Goal: Information Seeking & Learning: Learn about a topic

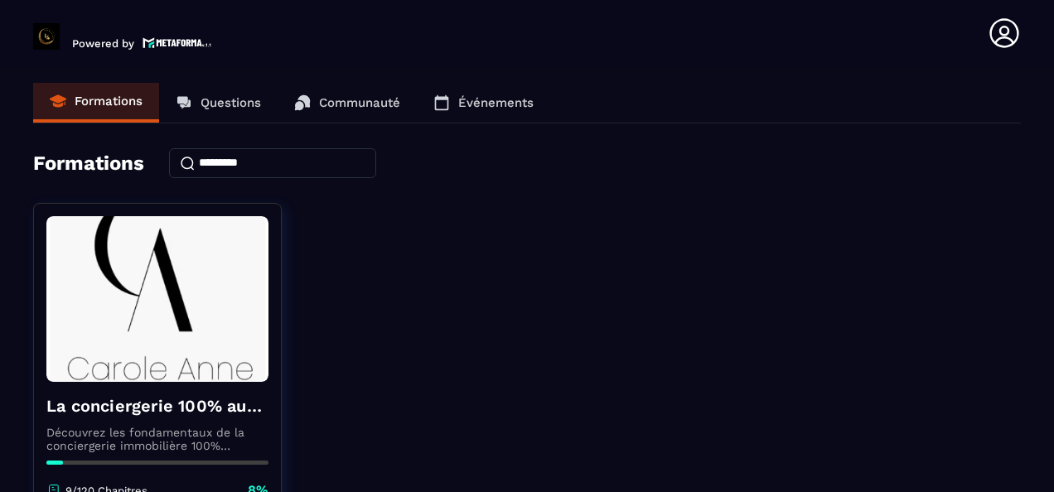
click at [238, 98] on p "Questions" at bounding box center [230, 102] width 60 height 15
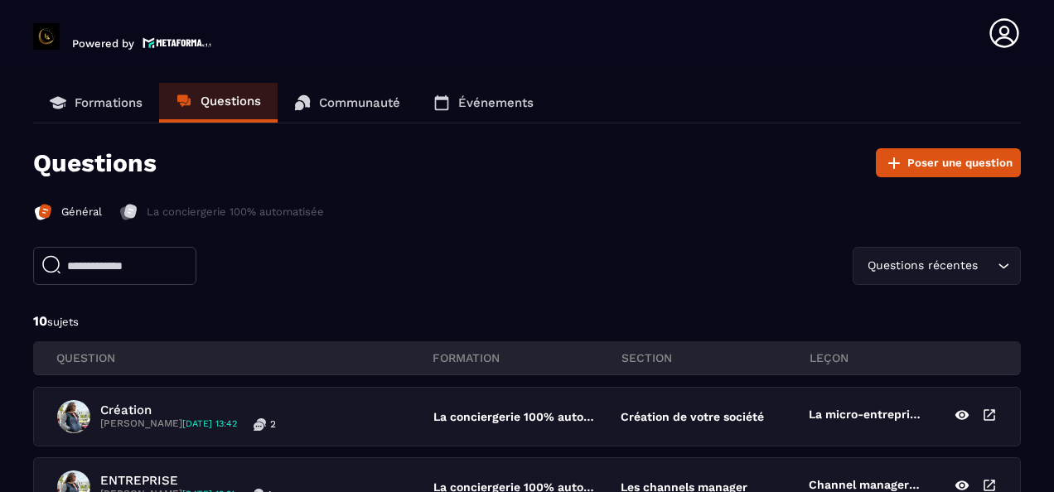
click at [344, 108] on p "Communauté" at bounding box center [359, 102] width 81 height 15
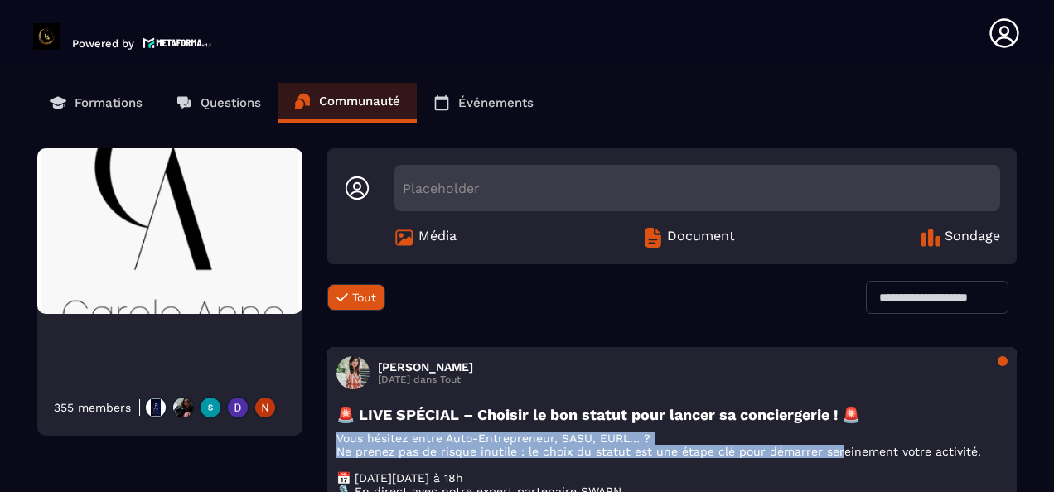
drag, startPoint x: 838, startPoint y: 451, endPoint x: 862, endPoint y: 406, distance: 50.8
click at [862, 406] on div "🚨 LIVE SPÉCIAL – Choisir le bon statut pour lancer sa conciergerie ! 🚨 Vous hés…" at bounding box center [671, 487] width 671 height 162
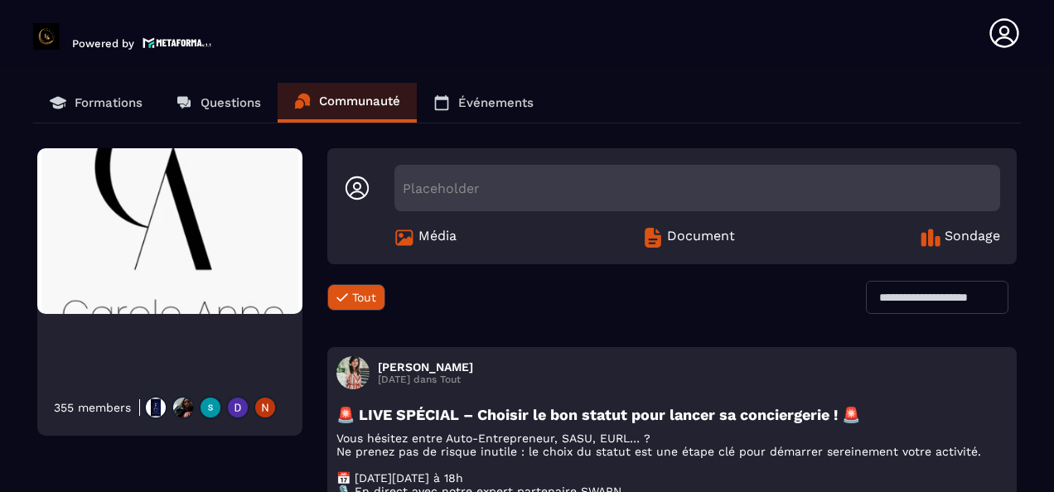
click at [1039, 321] on section "Formations Questions Communauté Événements 355 members Placeholder Média Docume…" at bounding box center [527, 298] width 1054 height 465
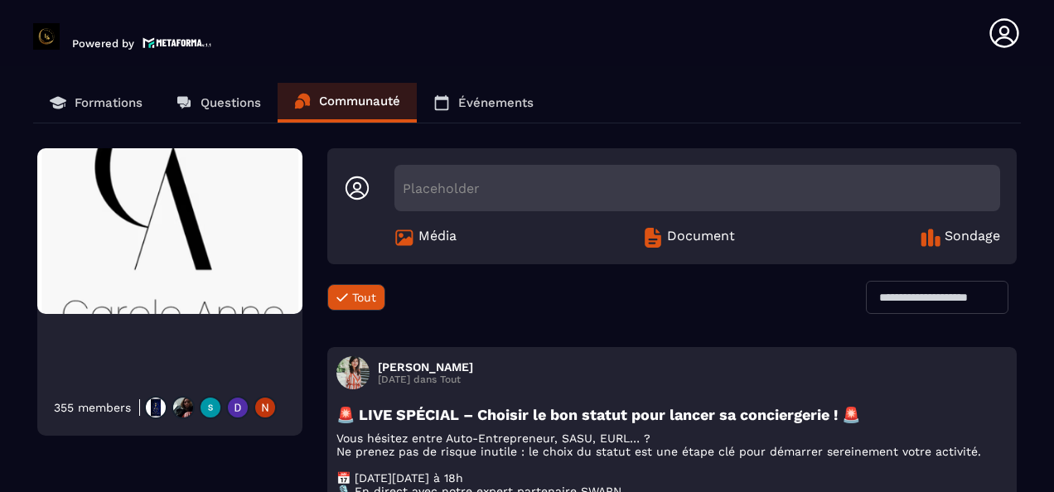
click at [227, 451] on div "355 members Placeholder Média Document Sondage Tout Tout Loading... [PERSON_NAM…" at bounding box center [526, 493] width 987 height 691
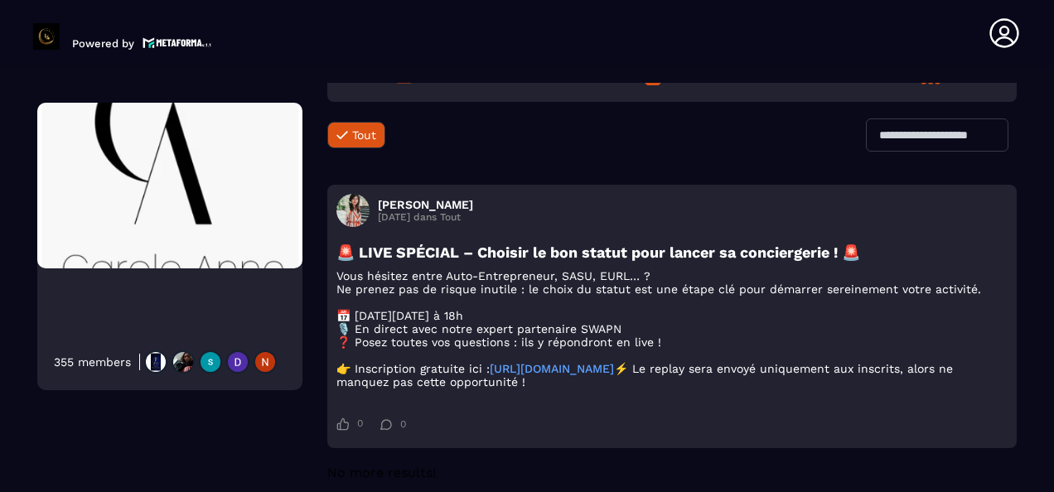
scroll to position [166, 0]
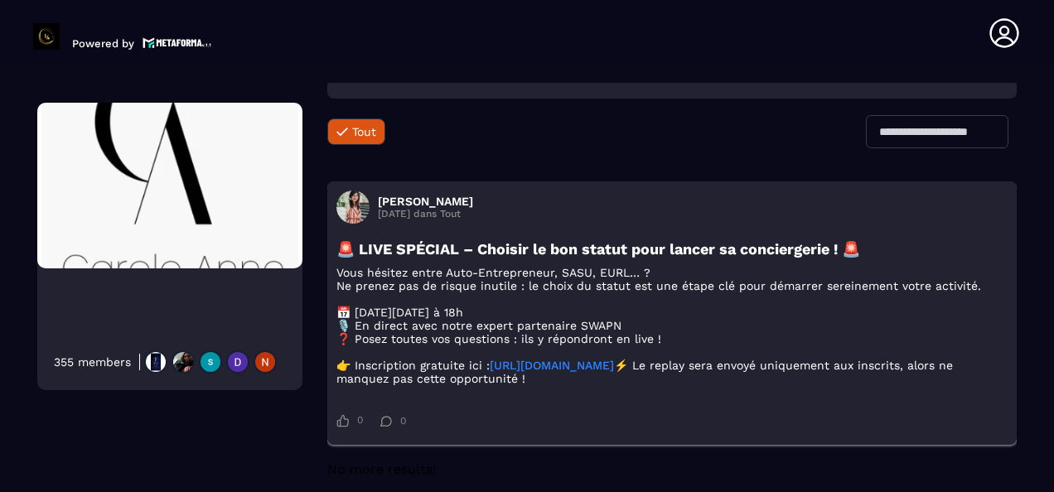
click at [564, 372] on link "[URL][DOMAIN_NAME]" at bounding box center [552, 365] width 124 height 13
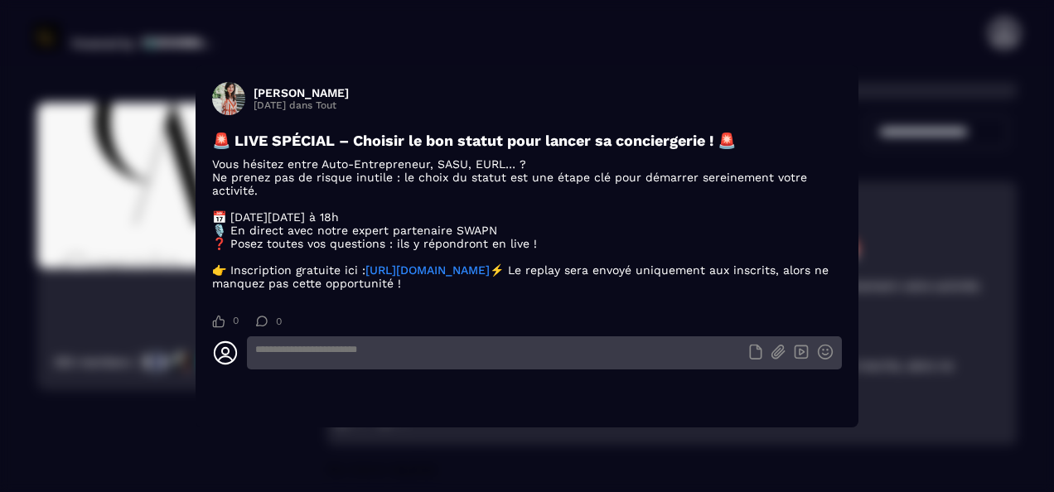
click at [490, 273] on link "[URL][DOMAIN_NAME]" at bounding box center [427, 269] width 124 height 13
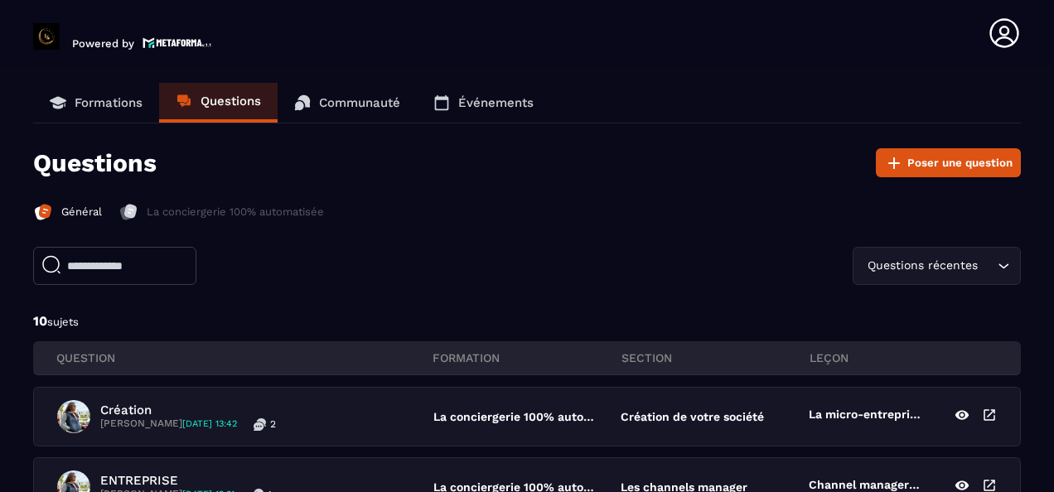
click at [521, 97] on p "Événements" at bounding box center [495, 102] width 75 height 15
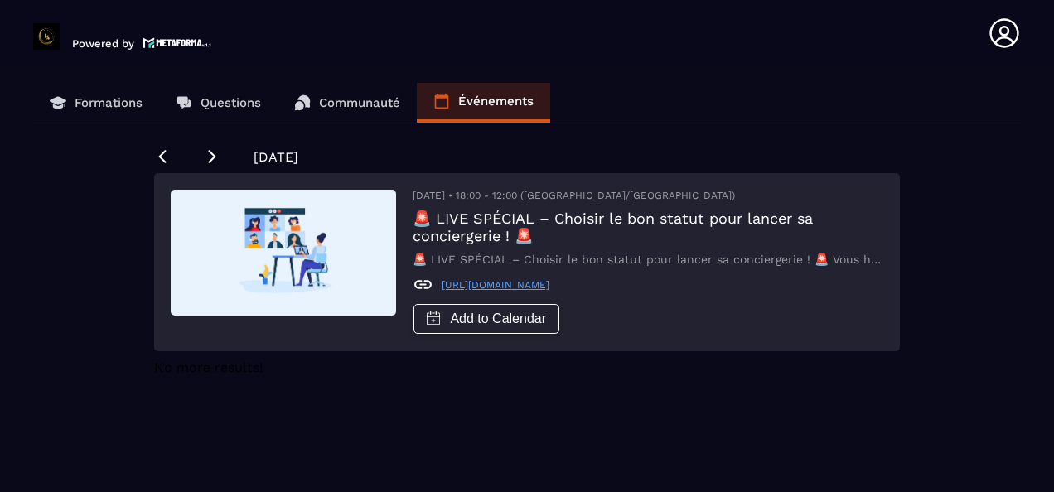
click at [357, 103] on p "Communauté" at bounding box center [359, 102] width 81 height 15
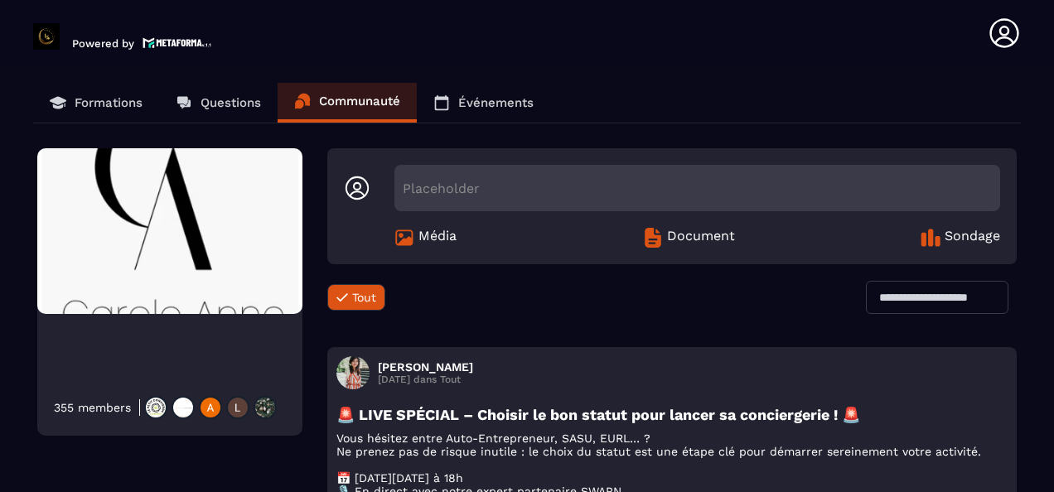
click at [579, 283] on div "Tout Tout Loading..." at bounding box center [671, 306] width 689 height 50
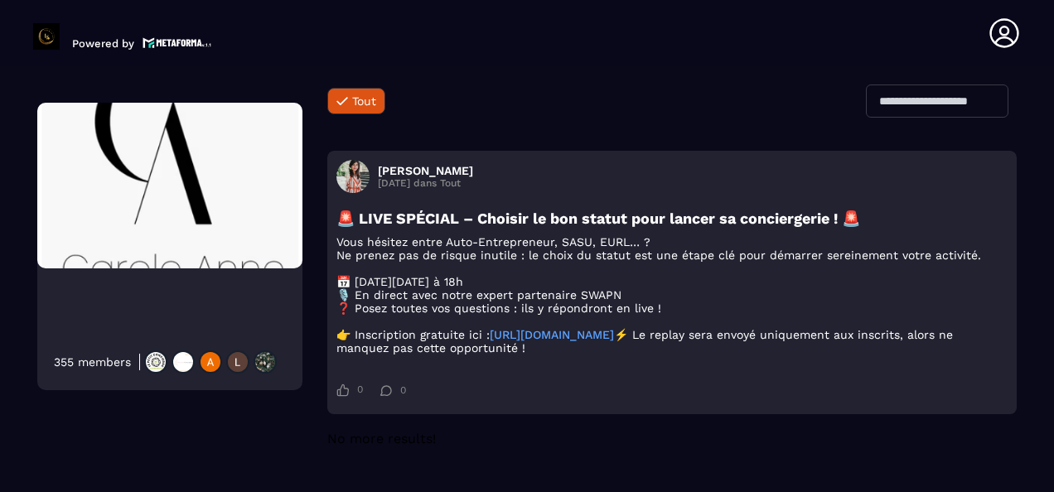
scroll to position [358, 0]
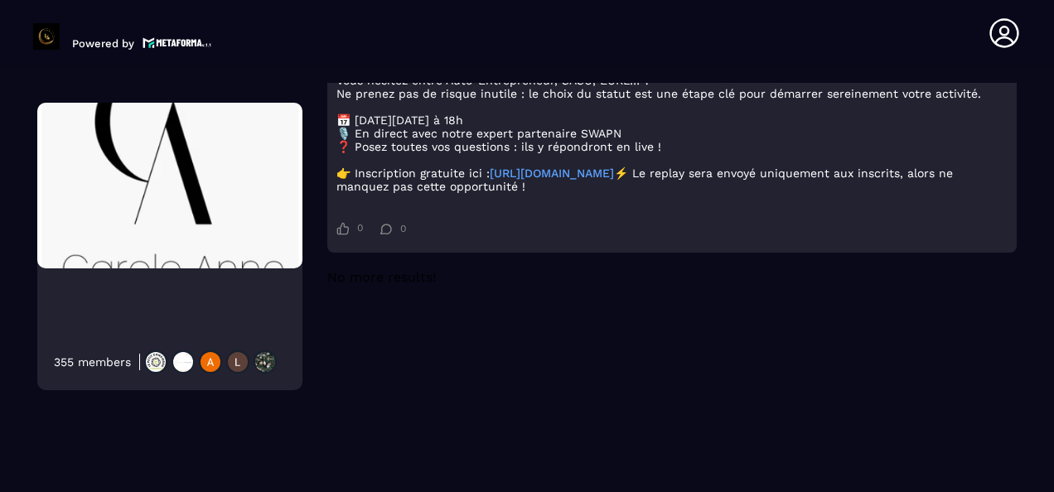
click at [162, 41] on img at bounding box center [177, 43] width 70 height 14
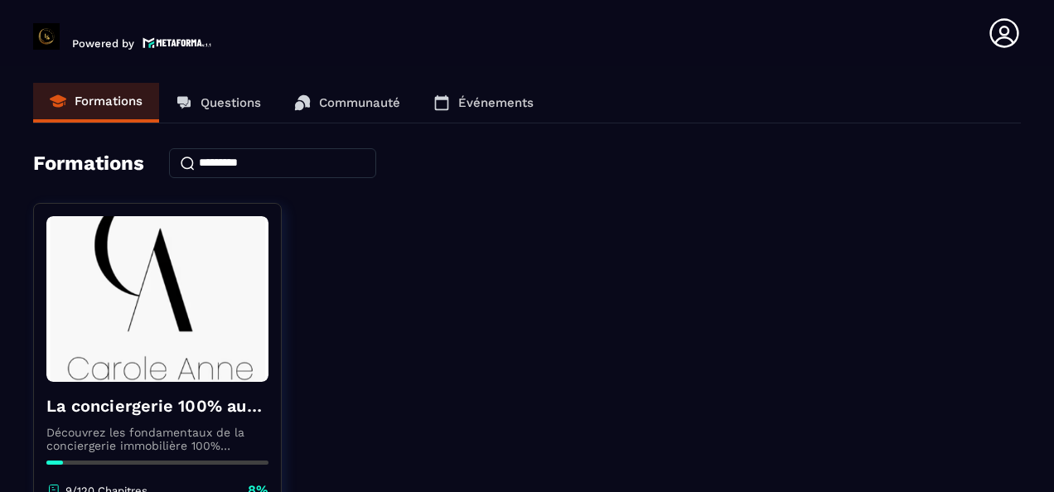
click at [389, 342] on div "La conciergerie 100% automatisée Découvrez les fondamentaux de la conciergerie …" at bounding box center [526, 410] width 987 height 414
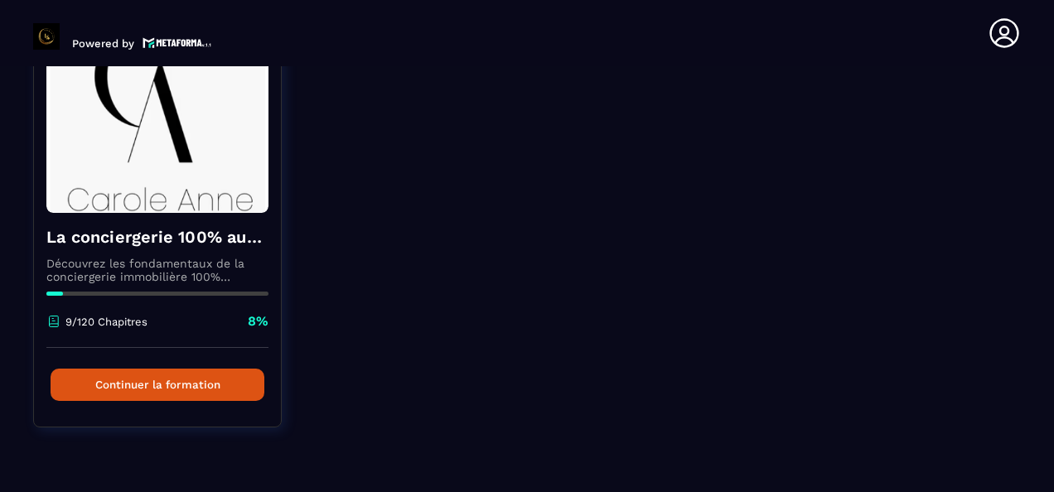
scroll to position [172, 0]
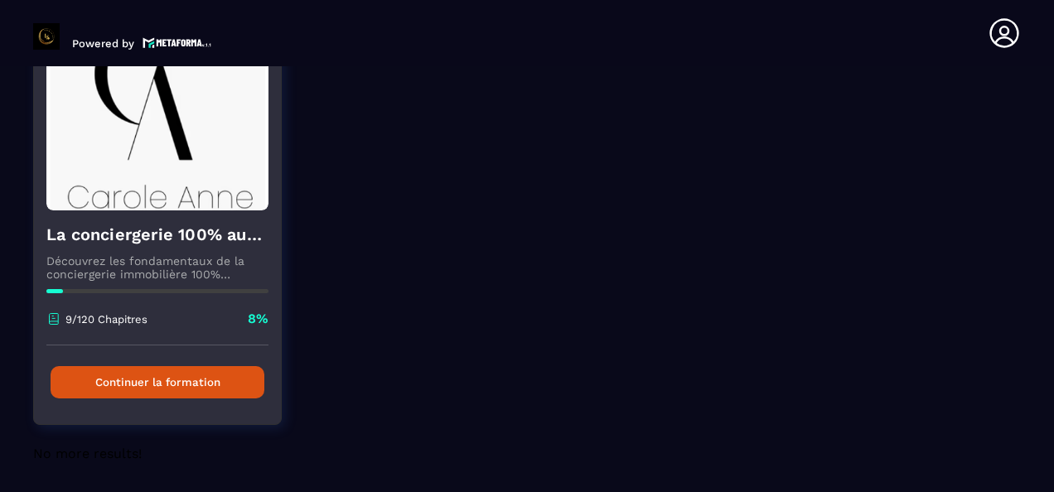
click at [99, 367] on button "Continuer la formation" at bounding box center [158, 382] width 214 height 32
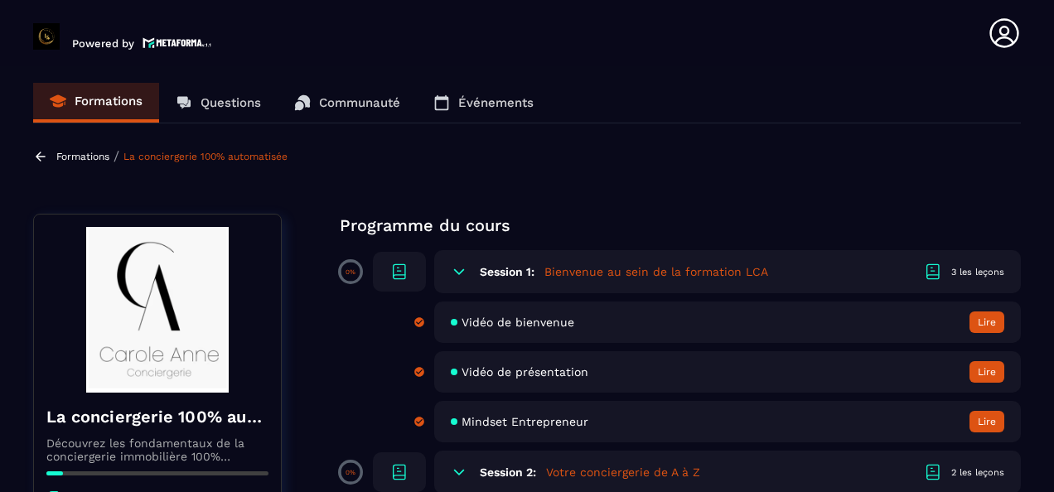
click at [903, 162] on div "Formations / La conciergerie 100% automatisée" at bounding box center [526, 156] width 987 height 16
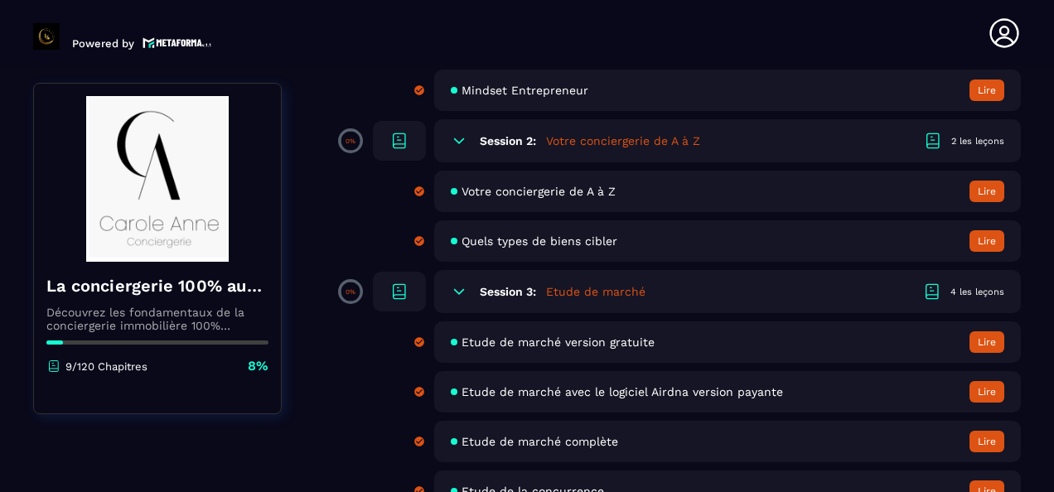
scroll to position [364, 0]
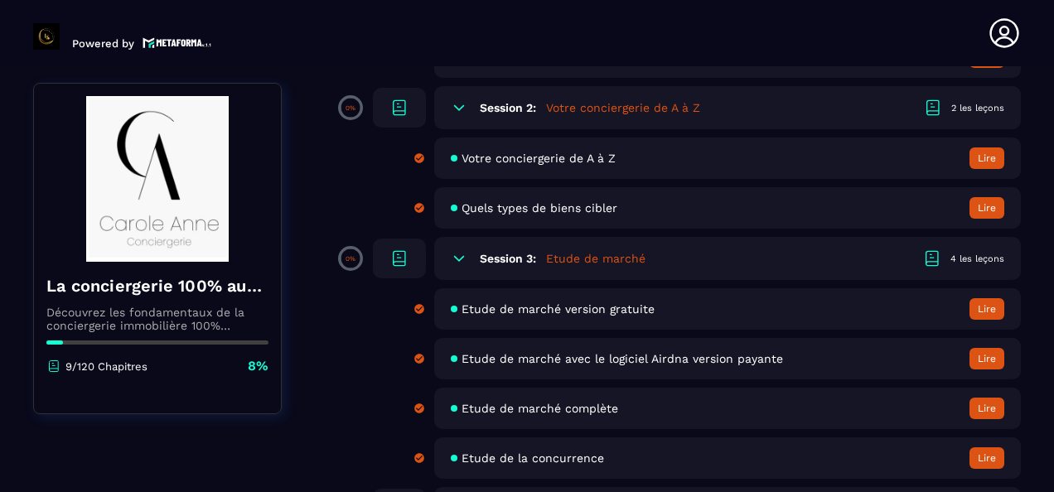
click at [403, 113] on icon at bounding box center [399, 108] width 20 height 20
click at [470, 114] on div "Session 2: Votre conciergerie de A à Z 2 les leçons" at bounding box center [727, 107] width 586 height 43
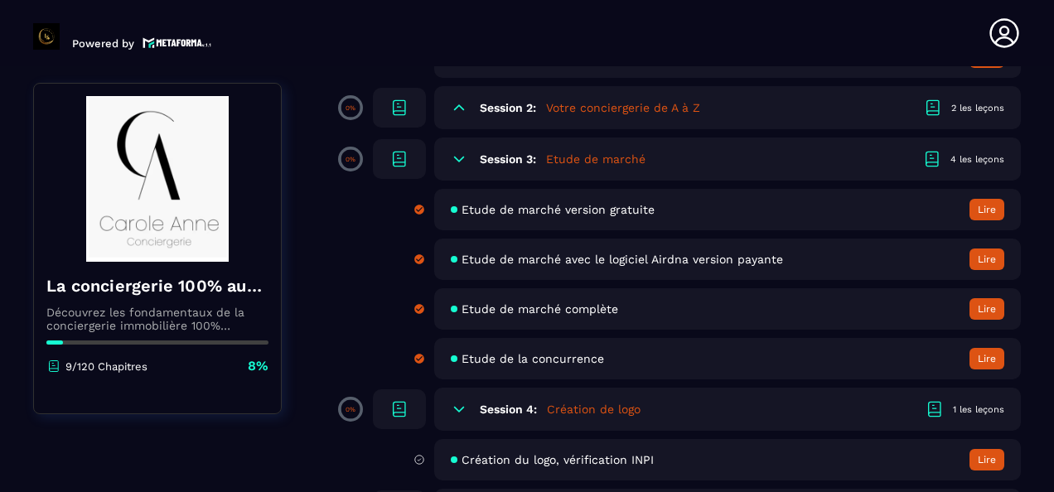
click at [410, 152] on div at bounding box center [399, 159] width 53 height 40
click at [601, 404] on h5 "Création de logo" at bounding box center [594, 409] width 94 height 17
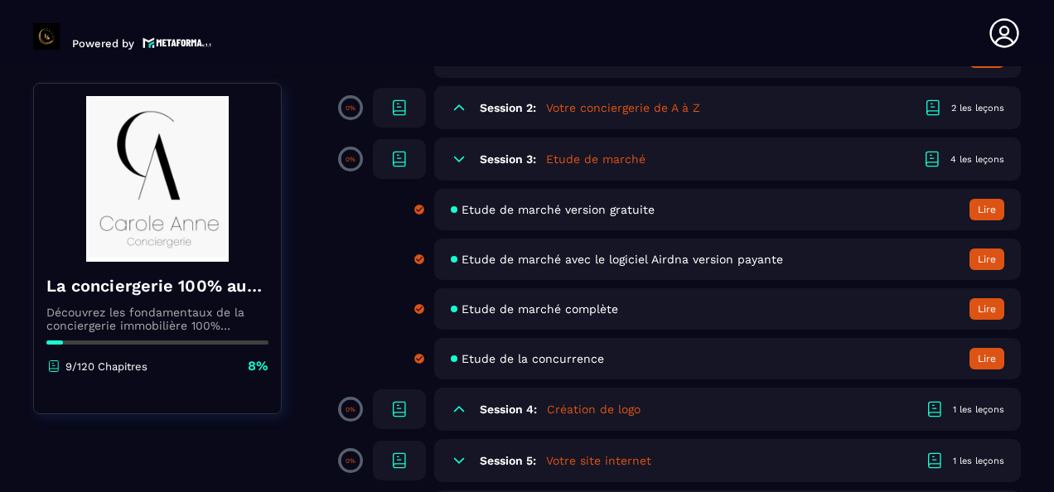
click at [503, 414] on h6 "Session 4:" at bounding box center [508, 409] width 57 height 13
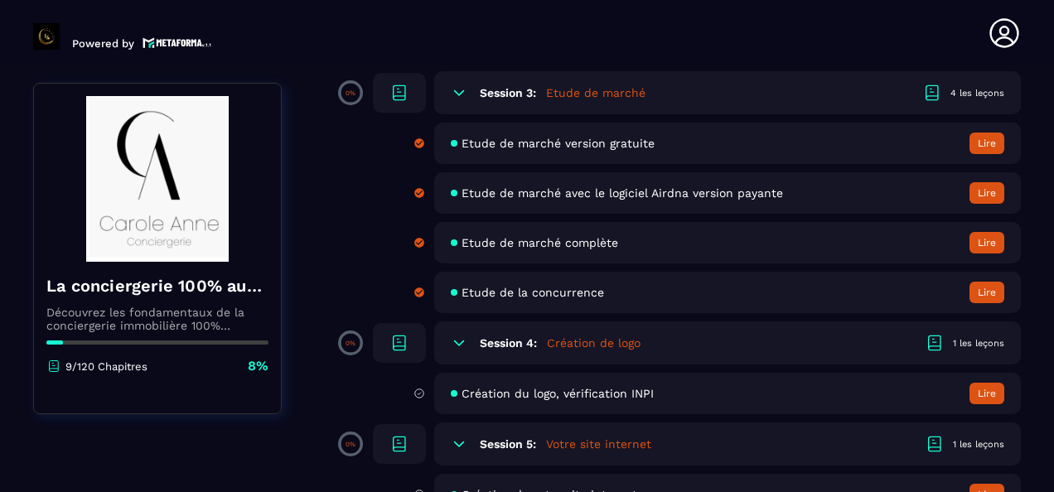
scroll to position [464, 0]
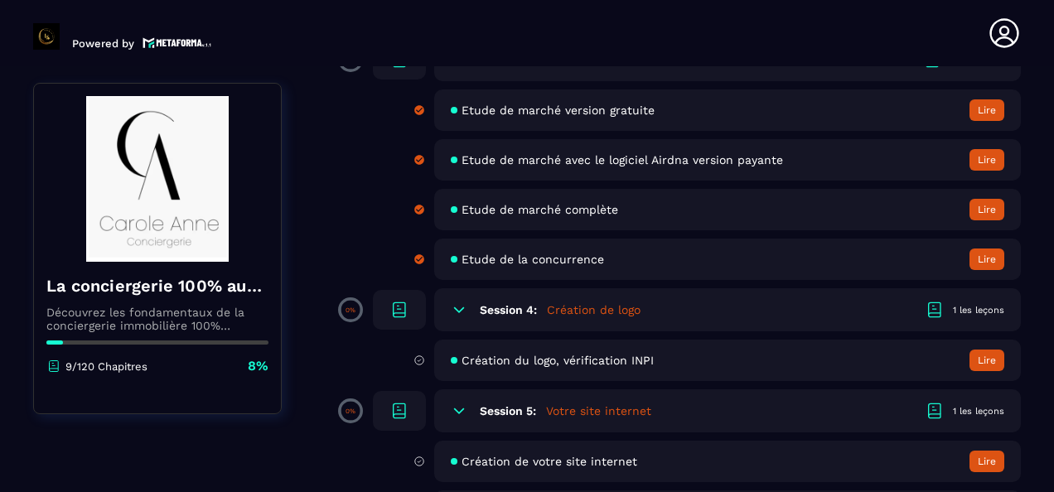
click at [987, 358] on button "Lire" at bounding box center [986, 361] width 35 height 22
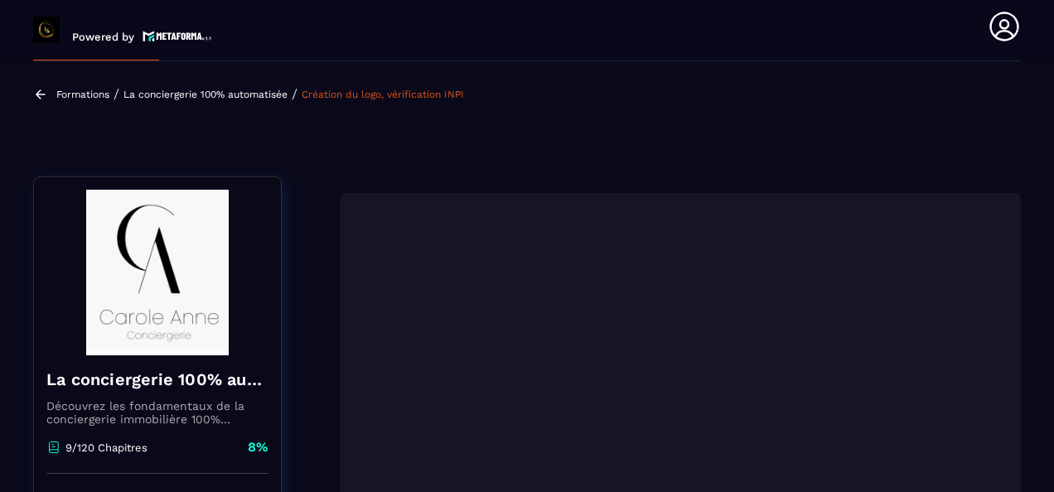
scroll to position [171, 0]
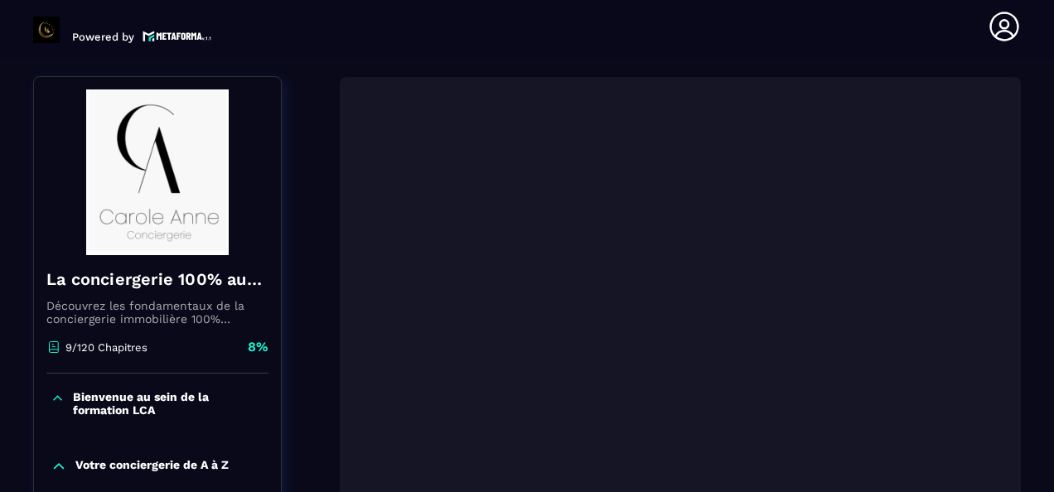
click at [1048, 268] on section "Formations Questions Communauté Événements Formations / La conciergerie 100% au…" at bounding box center [527, 276] width 1054 height 432
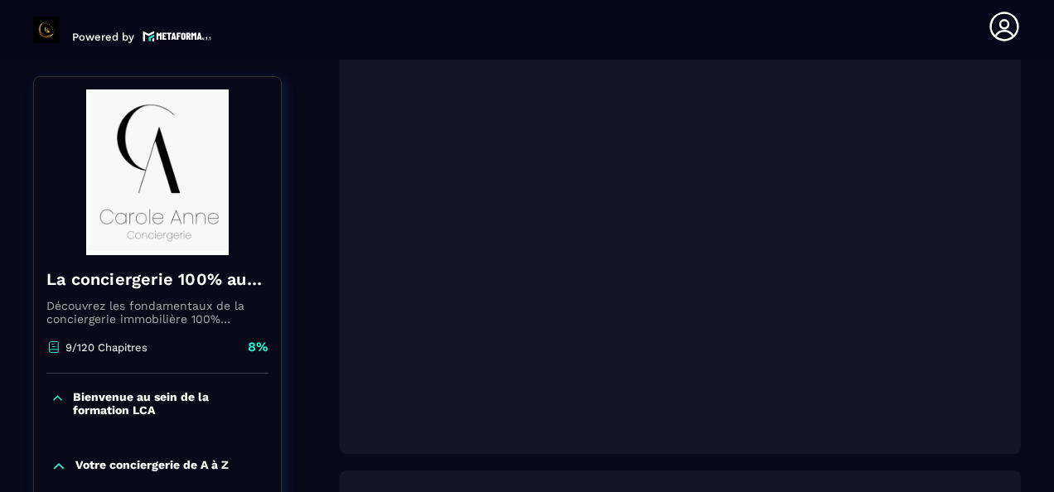
scroll to position [304, 0]
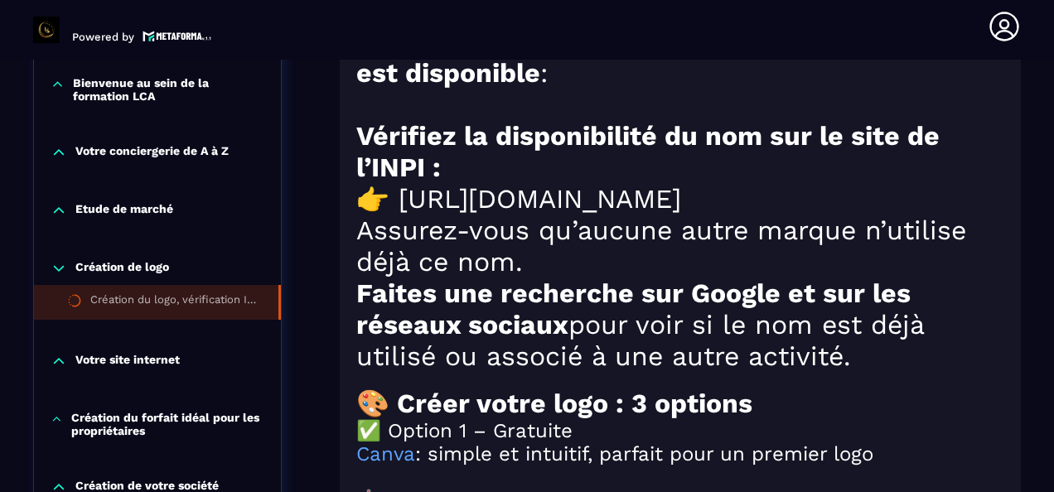
scroll to position [1331, 0]
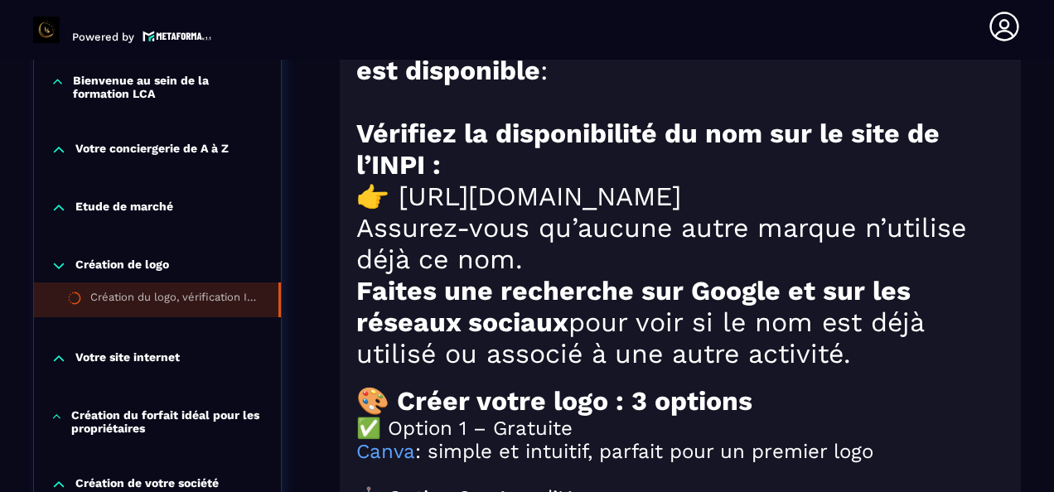
click at [591, 212] on h1 "👉 [URL][DOMAIN_NAME]" at bounding box center [680, 196] width 648 height 31
click at [593, 211] on h1 "👉 [URL][DOMAIN_NAME]" at bounding box center [680, 196] width 648 height 31
drag, startPoint x: 593, startPoint y: 211, endPoint x: 629, endPoint y: 209, distance: 35.7
click at [629, 209] on h1 "👉 [URL][DOMAIN_NAME]" at bounding box center [680, 196] width 648 height 31
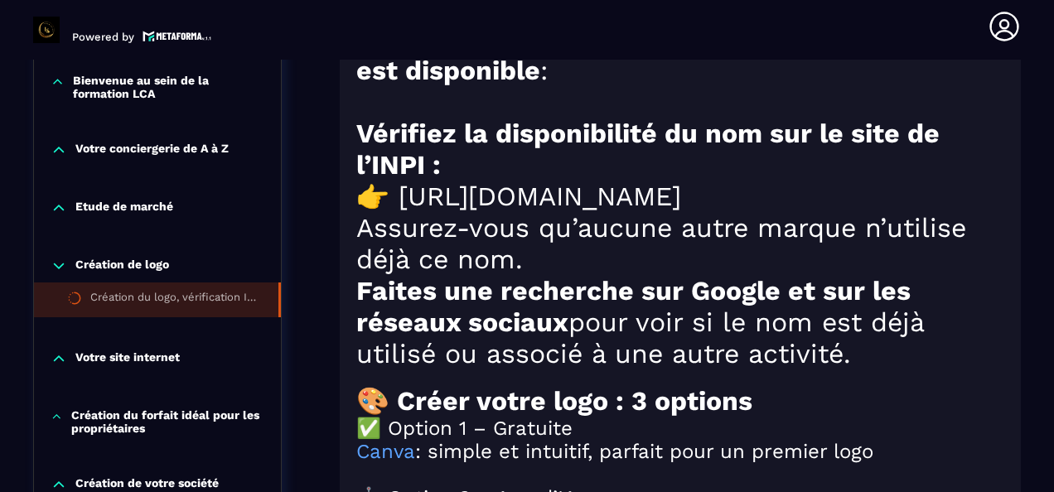
click at [629, 209] on h1 "👉 [URL][DOMAIN_NAME]" at bounding box center [680, 196] width 648 height 31
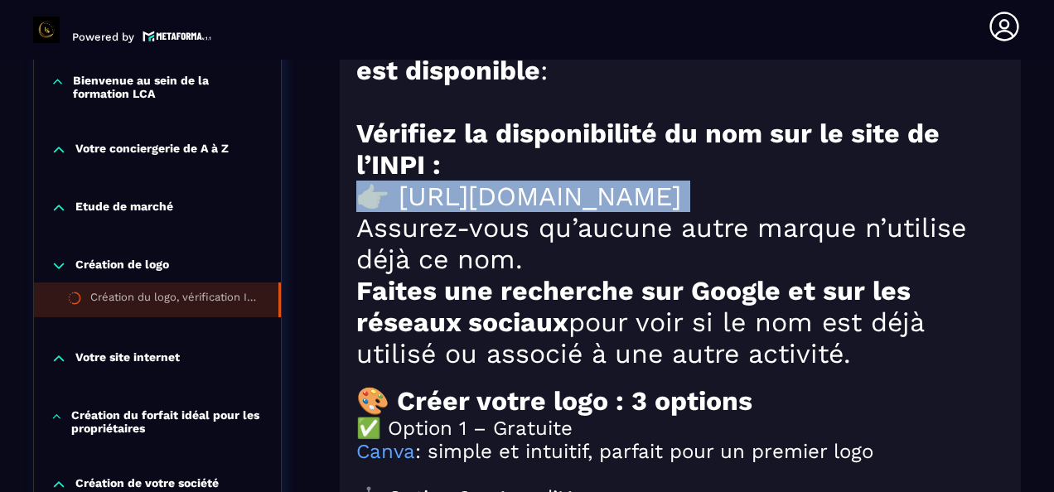
click at [629, 209] on h1 "👉 [URL][DOMAIN_NAME]" at bounding box center [680, 196] width 648 height 31
